Goal: Task Accomplishment & Management: Use online tool/utility

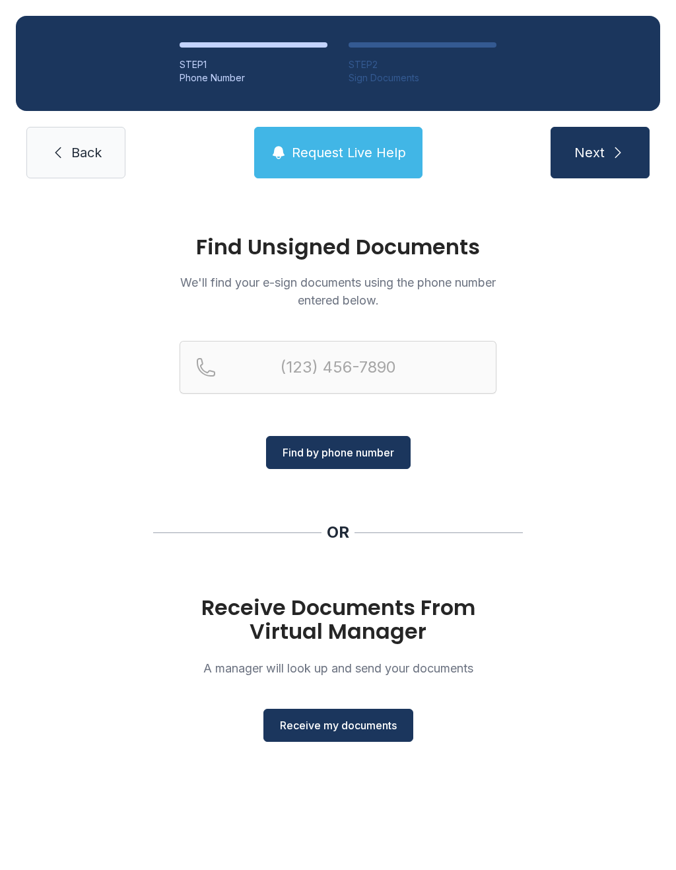
click at [310, 721] on span "Receive my documents" at bounding box center [338, 725] width 117 height 16
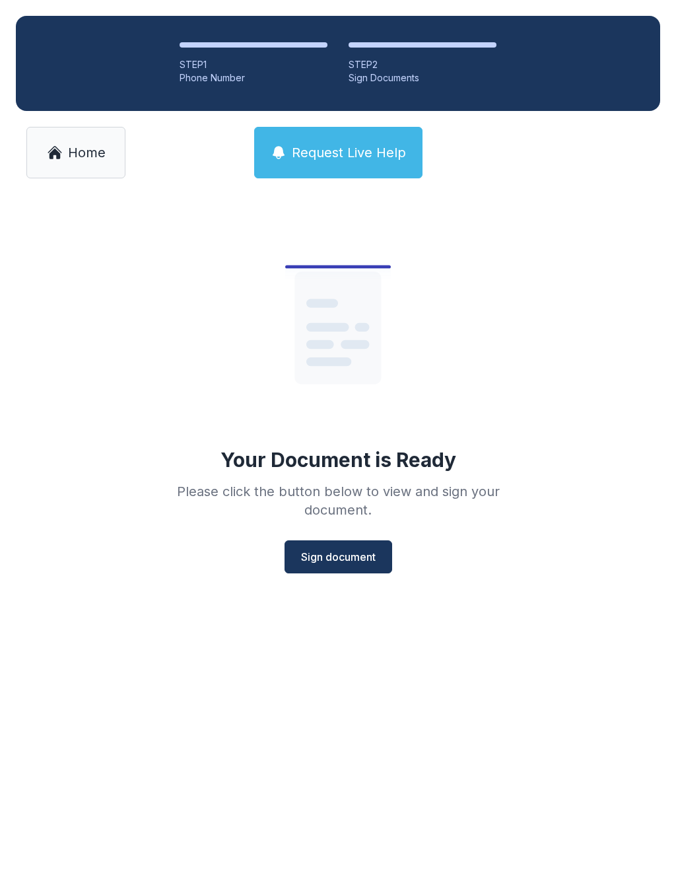
click at [320, 566] on button "Sign document" at bounding box center [339, 556] width 108 height 33
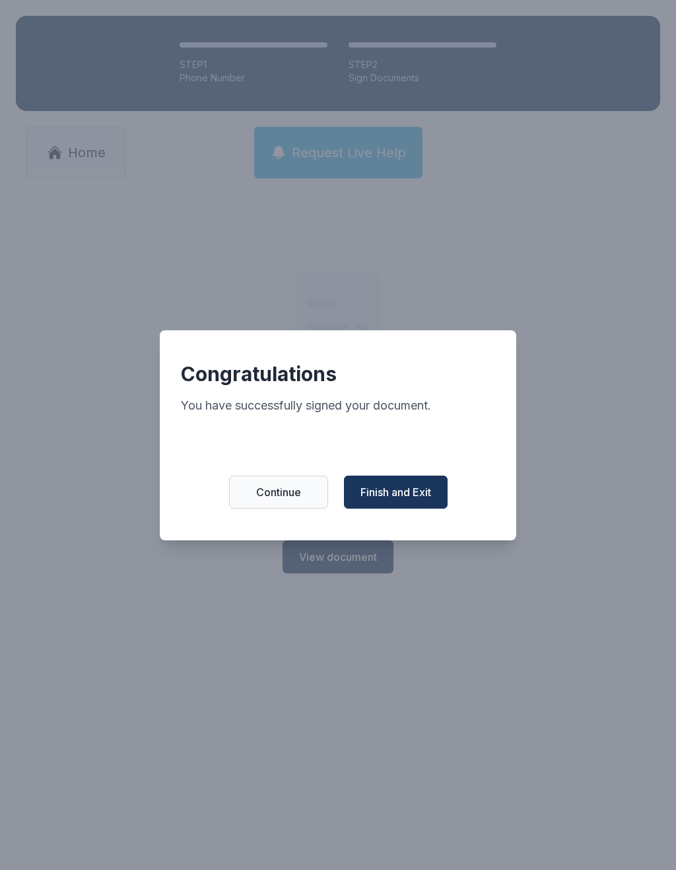
click at [396, 498] on span "Finish and Exit" at bounding box center [396, 492] width 71 height 16
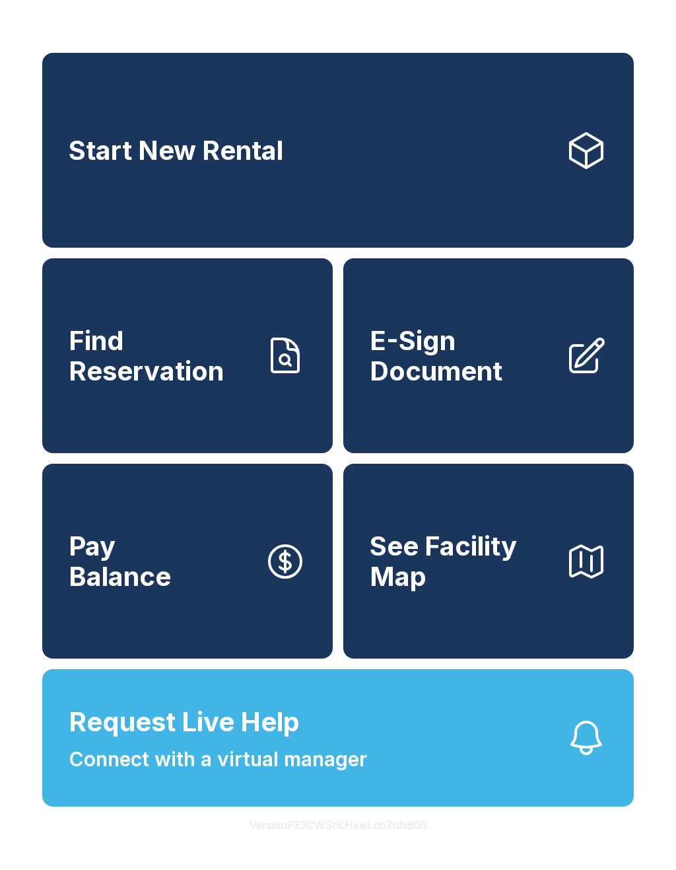
click at [155, 575] on span "Pay Balance" at bounding box center [120, 561] width 102 height 60
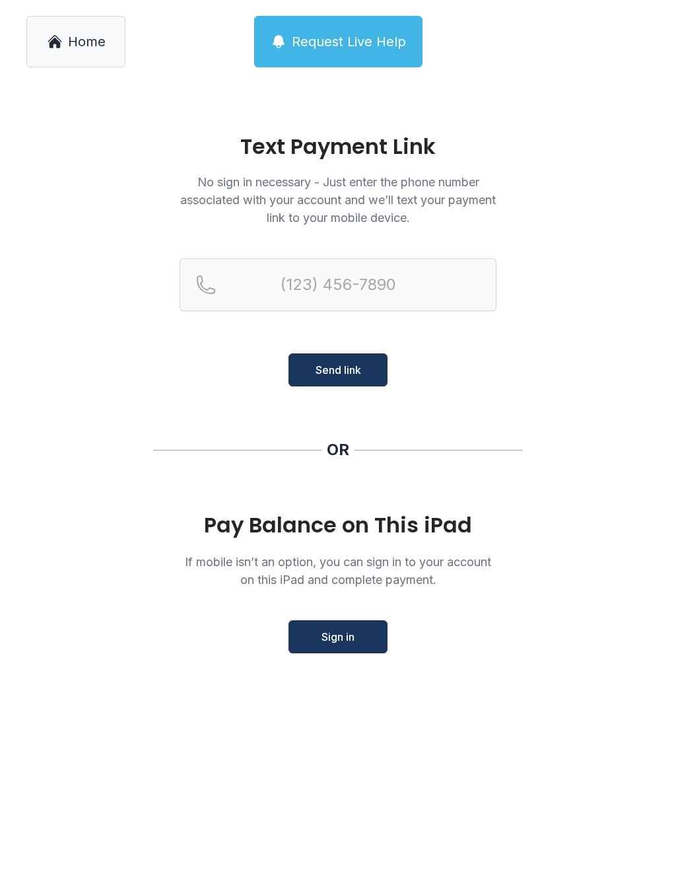
click at [89, 51] on link "Home" at bounding box center [75, 42] width 99 height 52
